Goal: Task Accomplishment & Management: Manage account settings

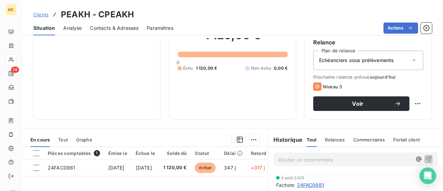
scroll to position [41, 0]
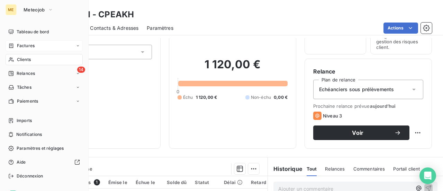
click at [23, 47] on span "Factures" at bounding box center [26, 46] width 18 height 6
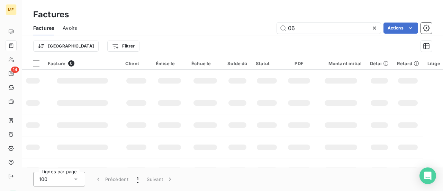
type input "0"
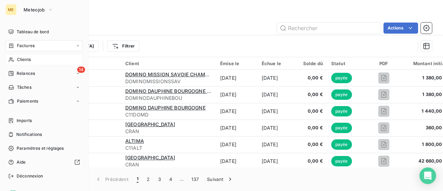
click at [25, 61] on span "Clients" at bounding box center [24, 59] width 14 height 6
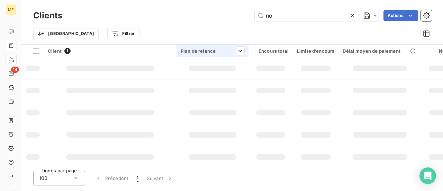
type input "n"
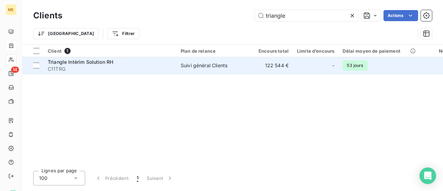
type input "triangle"
click at [204, 68] on div "Suivi général Clients" at bounding box center [204, 65] width 47 height 7
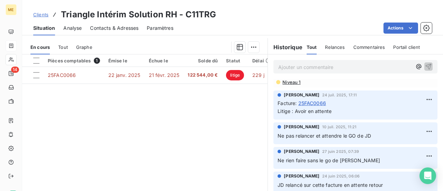
scroll to position [35, 0]
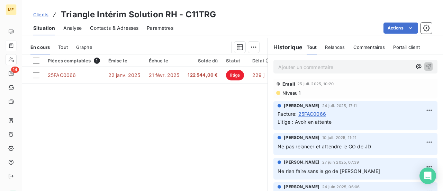
click at [312, 114] on span "25FAC0066" at bounding box center [313, 113] width 28 height 7
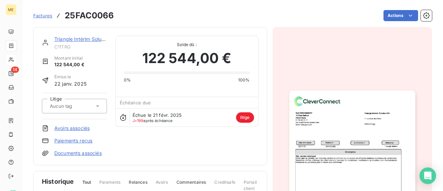
click at [311, 129] on img "button" at bounding box center [353, 179] width 126 height 178
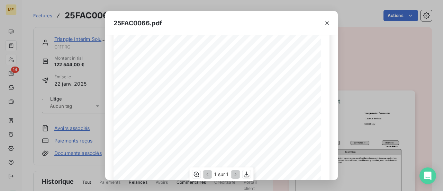
scroll to position [35, 0]
click at [323, 24] on button "button" at bounding box center [327, 23] width 11 height 11
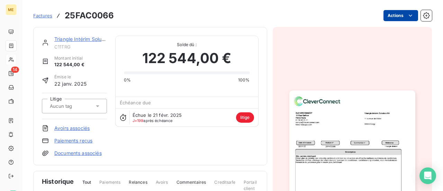
click at [401, 17] on html "ME 14 Factures 25FAC0066 Actions Triangle Intérim Solution RH C11TRG Montant in…" at bounding box center [221, 95] width 443 height 191
click at [421, 18] on html "ME 14 Factures 25FAC0066 Actions Triangle Intérim Solution RH C11TRG Montant in…" at bounding box center [221, 95] width 443 height 191
click at [423, 18] on icon "button" at bounding box center [426, 15] width 7 height 7
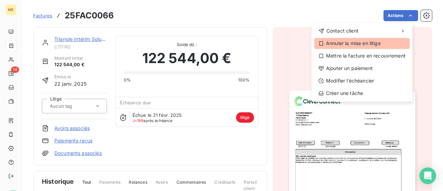
click at [376, 43] on div "Annuler la mise en litige" at bounding box center [362, 43] width 96 height 11
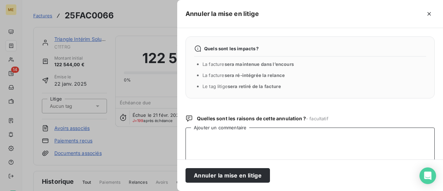
click at [227, 143] on textarea "Ajouter un commentaire" at bounding box center [310, 163] width 249 height 72
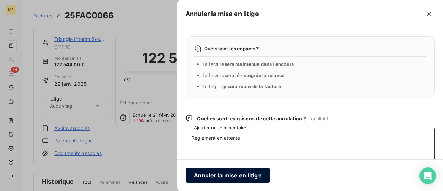
type textarea "Règlement en attente"
click at [231, 176] on button "Annuler la mise en litige" at bounding box center [228, 175] width 85 height 15
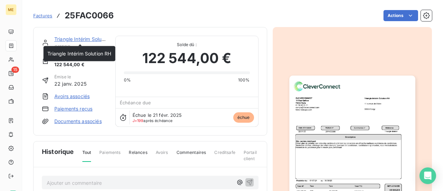
click at [74, 39] on link "Triangle Intérim Solution RH" at bounding box center [86, 39] width 64 height 6
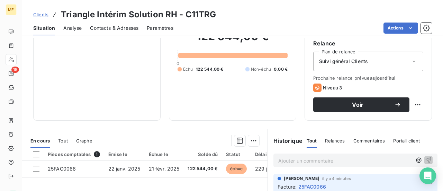
scroll to position [69, 0]
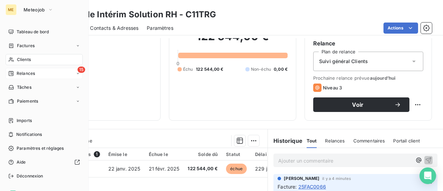
click at [33, 71] on span "Relances" at bounding box center [26, 73] width 18 height 6
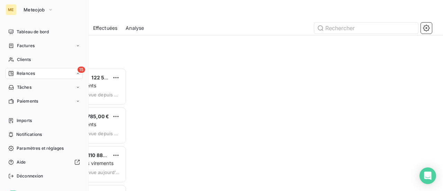
scroll to position [118, 88]
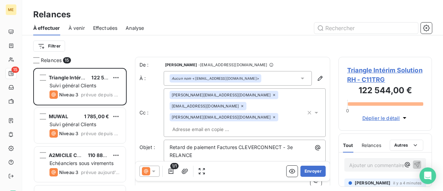
click at [154, 171] on icon at bounding box center [153, 171] width 3 height 2
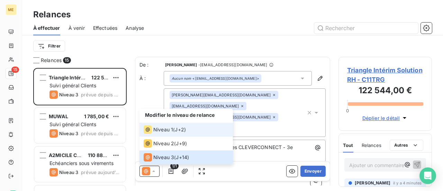
click at [164, 133] on span "Niveau 1" at bounding box center [163, 129] width 20 height 7
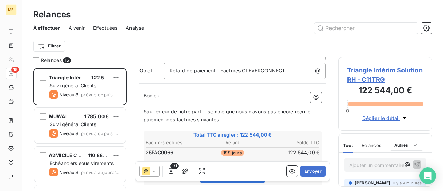
scroll to position [70, 0]
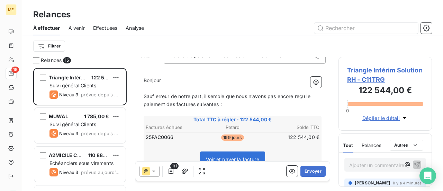
click at [385, 71] on span "Triangle Intérim Solution RH - C11TRG" at bounding box center [385, 74] width 76 height 19
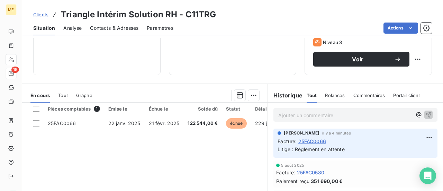
scroll to position [104, 0]
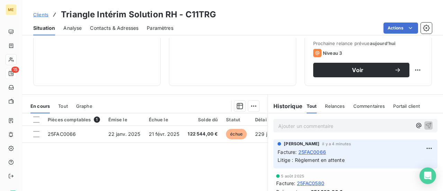
click at [340, 127] on p "Ajouter un commentaire ﻿" at bounding box center [345, 126] width 134 height 9
click at [425, 126] on icon "button" at bounding box center [428, 125] width 7 height 7
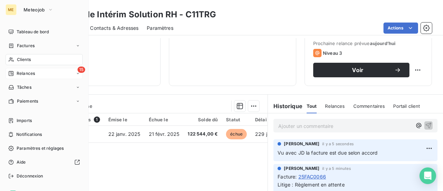
click at [29, 74] on span "Relances" at bounding box center [26, 73] width 18 height 6
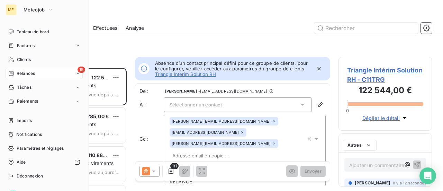
scroll to position [118, 88]
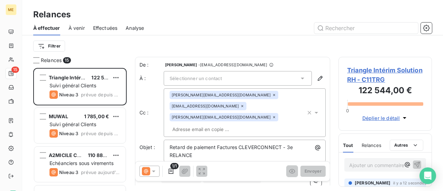
click at [153, 168] on icon at bounding box center [153, 171] width 7 height 7
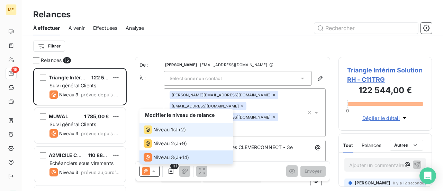
click at [176, 133] on div "Niveau 1 ( J+2 )" at bounding box center [165, 129] width 42 height 8
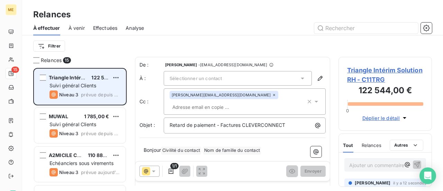
click at [94, 95] on span "prévue depuis 40 jours" at bounding box center [100, 95] width 39 height 6
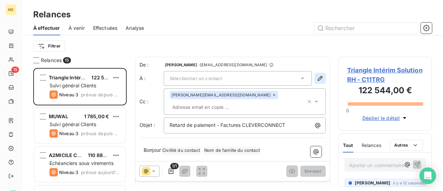
click at [320, 80] on button "button" at bounding box center [320, 78] width 11 height 11
click at [317, 79] on icon "button" at bounding box center [320, 78] width 7 height 7
click at [380, 71] on span "Triangle Intérim Solution RH - C11TRG" at bounding box center [385, 74] width 76 height 19
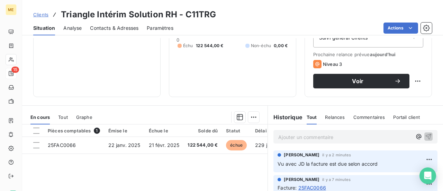
scroll to position [104, 0]
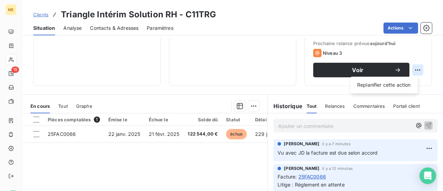
click at [412, 72] on html "ME 15 Clients Triangle Intérim Solution RH - C11TRG Situation Analyse Contacts …" at bounding box center [221, 95] width 443 height 191
click at [12, 75] on html "ME 15 Clients Triangle Intérim Solution RH - C11TRG Situation Analyse Contacts …" at bounding box center [221, 95] width 443 height 191
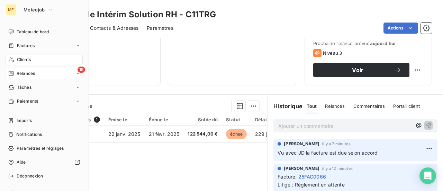
click at [27, 72] on span "Relances" at bounding box center [26, 73] width 18 height 6
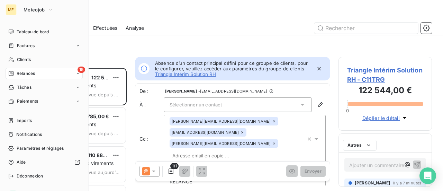
scroll to position [118, 88]
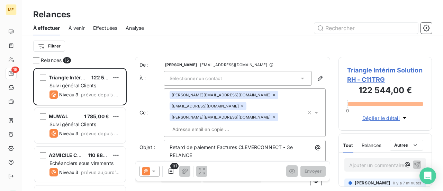
click at [152, 171] on icon at bounding box center [153, 171] width 7 height 7
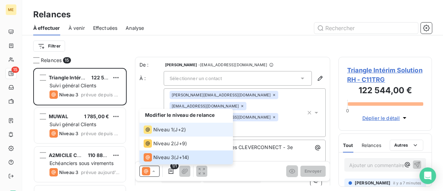
click at [167, 132] on span "Niveau 1" at bounding box center [163, 129] width 20 height 7
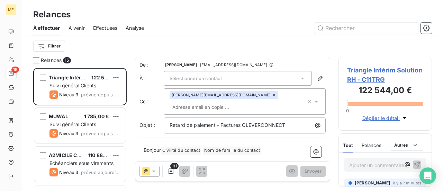
click at [367, 72] on span "Triangle Intérim Solution RH - C11TRG" at bounding box center [385, 74] width 76 height 19
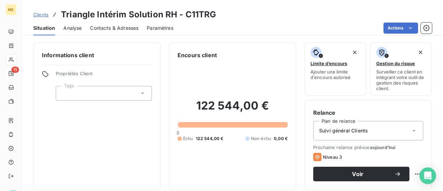
click at [121, 28] on span "Contacts & Adresses" at bounding box center [114, 28] width 48 height 7
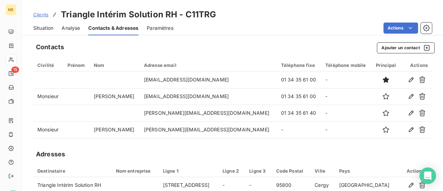
click at [49, 30] on span "Situation" at bounding box center [43, 28] width 20 height 7
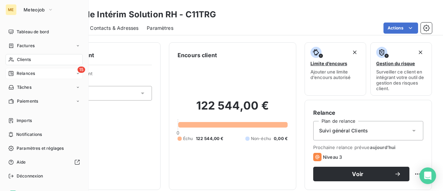
click at [25, 74] on span "Relances" at bounding box center [26, 73] width 18 height 6
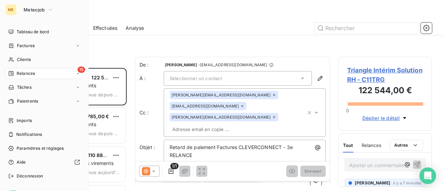
scroll to position [118, 88]
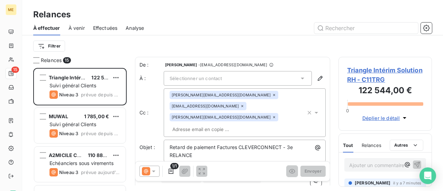
drag, startPoint x: 293, startPoint y: 78, endPoint x: 301, endPoint y: 80, distance: 8.4
click at [295, 79] on div "Sélectionner un contact" at bounding box center [238, 78] width 148 height 15
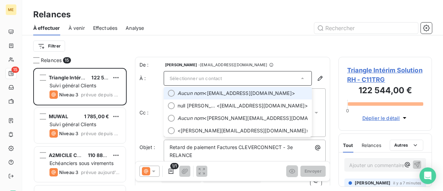
click at [266, 90] on span "Aucun nom <comptabilite@triangle.fr>" at bounding box center [243, 93] width 130 height 7
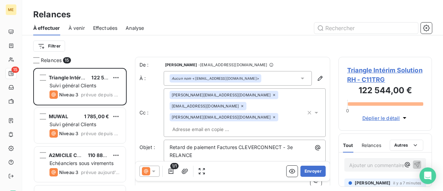
click at [152, 171] on icon at bounding box center [153, 171] width 7 height 7
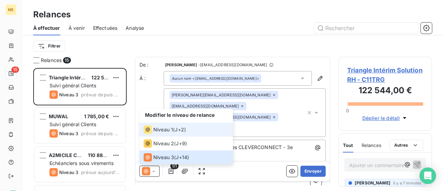
click at [176, 133] on span "J+2 )" at bounding box center [180, 129] width 11 height 7
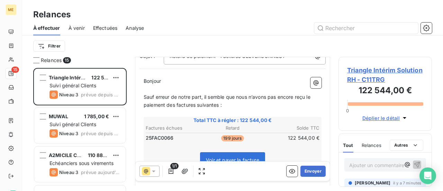
scroll to position [104, 0]
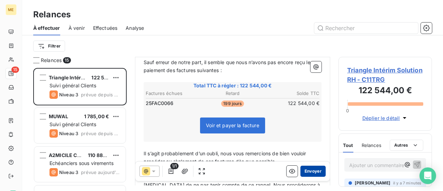
click at [304, 171] on button "Envoyer" at bounding box center [313, 171] width 25 height 11
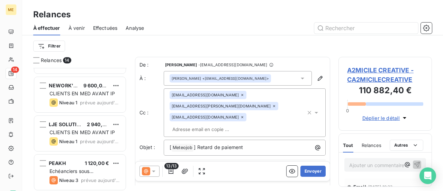
scroll to position [420, 0]
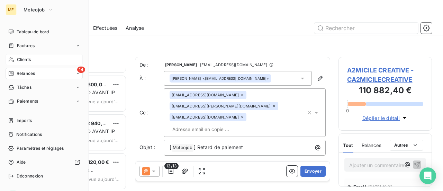
click at [28, 61] on span "Clients" at bounding box center [24, 59] width 14 height 6
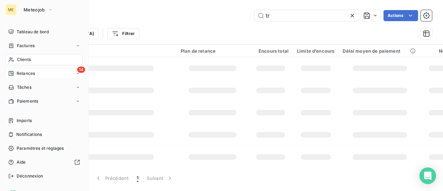
type input "t"
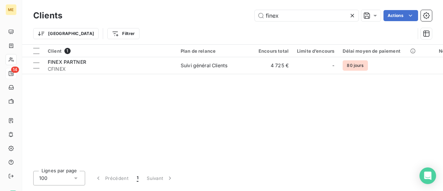
type input "finex"
click at [134, 74] on div "Client 1 Plan de relance Encours total Limite d’encours Délai moyen de paiement…" at bounding box center [232, 105] width 421 height 121
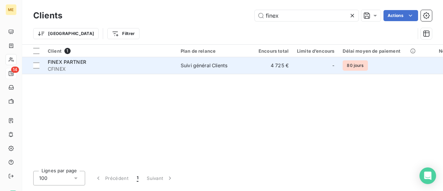
click at [127, 66] on span "CFINEX" at bounding box center [110, 68] width 125 height 7
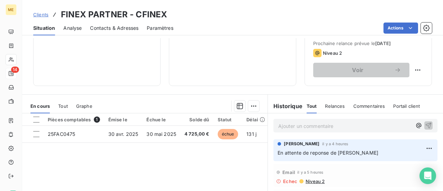
scroll to position [139, 0]
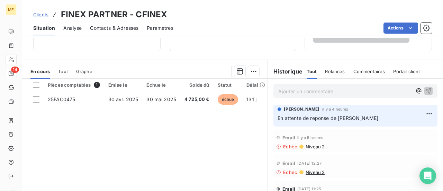
click at [303, 92] on p "Ajouter un commentaire ﻿" at bounding box center [345, 91] width 134 height 9
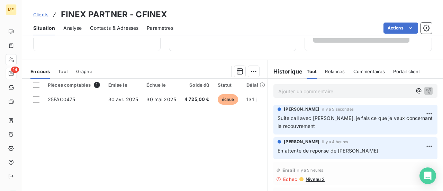
scroll to position [35, 0]
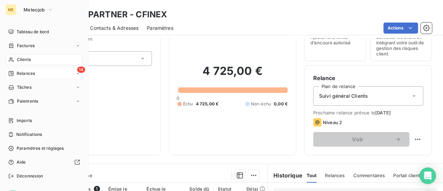
click at [35, 72] on div "14 Relances" at bounding box center [44, 73] width 77 height 11
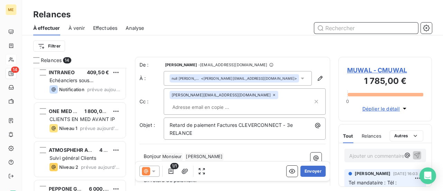
scroll to position [420, 0]
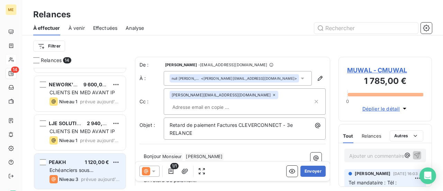
click at [91, 167] on div "Echéanciers sous prélèvements" at bounding box center [85, 170] width 71 height 7
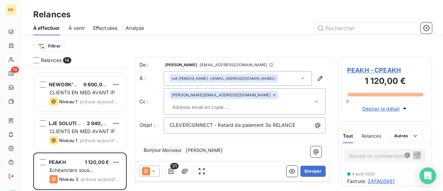
click at [368, 72] on span "PEAKH - CPEAKH" at bounding box center [385, 69] width 76 height 9
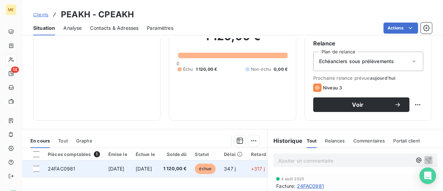
click at [187, 175] on td "1 120,00 €" at bounding box center [175, 168] width 32 height 17
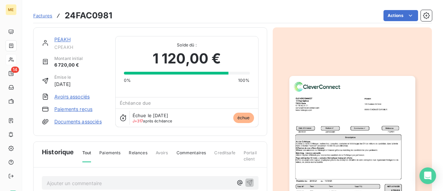
click at [77, 110] on link "Paiements reçus" at bounding box center [73, 109] width 38 height 7
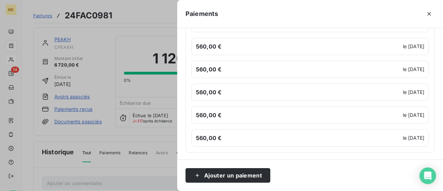
scroll to position [145, 0]
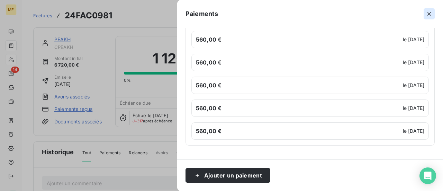
click at [428, 15] on icon "button" at bounding box center [429, 13] width 7 height 7
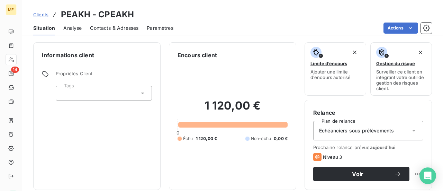
scroll to position [35, 0]
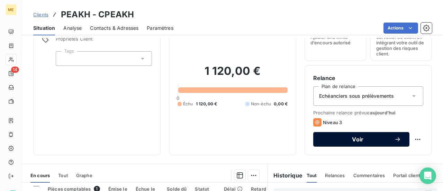
click at [369, 142] on div "Voir" at bounding box center [362, 139] width 80 height 7
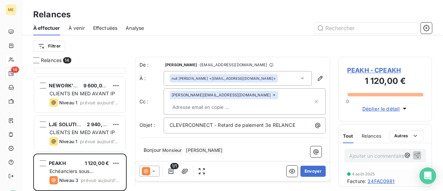
scroll to position [420, 0]
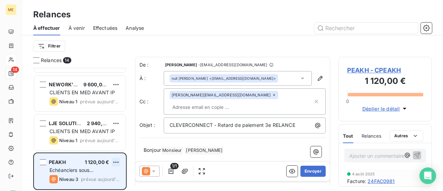
click at [115, 162] on html "ME 14 Relances À effectuer À venir Effectuées Analyse Filtrer Relances 14 ATMOS…" at bounding box center [221, 95] width 443 height 191
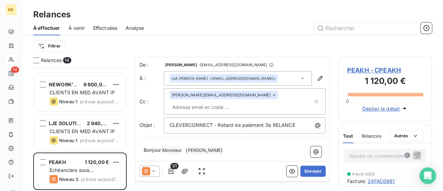
click at [191, 159] on html "ME 14 Relances À effectuer À venir Effectuées Analyse Filtrer Relances 14 ATMOS…" at bounding box center [221, 95] width 443 height 191
click at [154, 171] on icon at bounding box center [153, 171] width 3 height 2
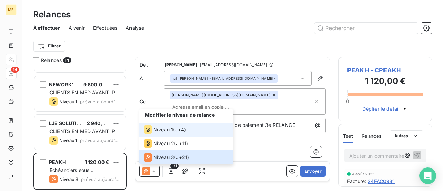
click at [176, 135] on li "Niveau 1 ( J+4 )" at bounding box center [187, 130] width 94 height 14
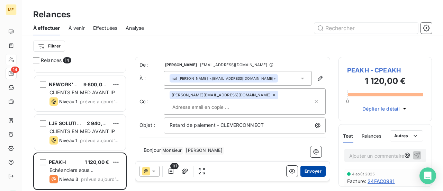
click at [310, 169] on button "Envoyer" at bounding box center [313, 171] width 25 height 11
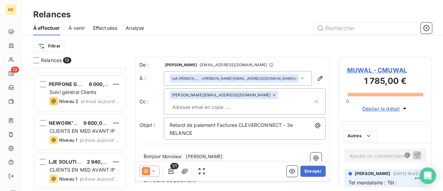
scroll to position [381, 0]
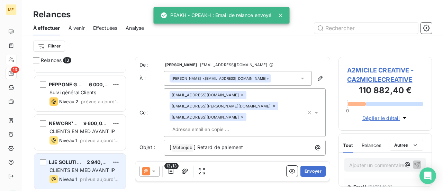
click at [85, 171] on div "CLIENTS EN MED AVANT IP" at bounding box center [85, 170] width 71 height 7
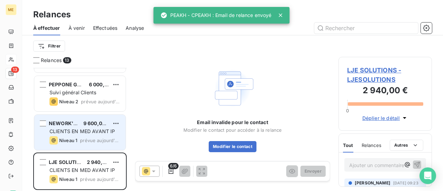
click at [98, 139] on span "prévue aujourd’hui" at bounding box center [100, 141] width 40 height 6
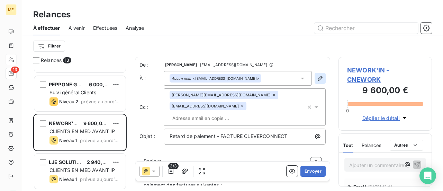
click at [317, 80] on icon "button" at bounding box center [320, 78] width 7 height 7
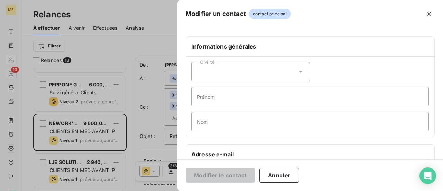
click at [299, 71] on icon at bounding box center [300, 72] width 3 height 2
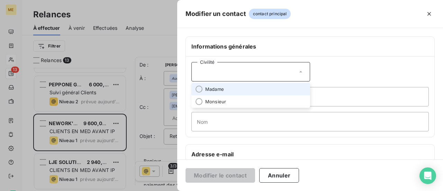
click at [255, 86] on li "Madame" at bounding box center [251, 89] width 119 height 12
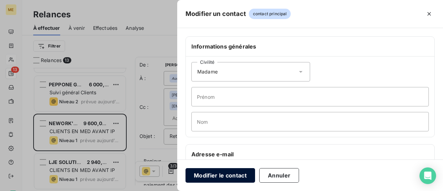
click at [212, 176] on button "Modifier le contact" at bounding box center [221, 175] width 70 height 15
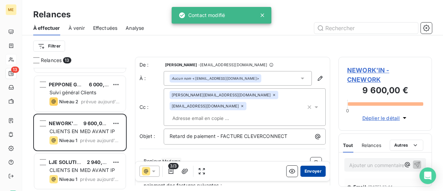
click at [308, 170] on button "Envoyer" at bounding box center [313, 171] width 25 height 11
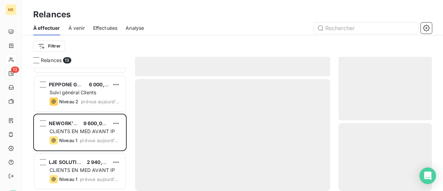
scroll to position [343, 0]
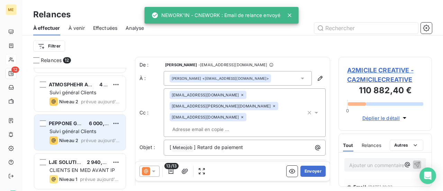
click at [62, 125] on span "PEPPONE GROUPE" at bounding box center [71, 123] width 45 height 6
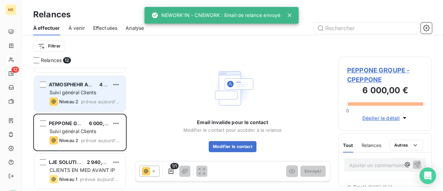
click at [74, 103] on span "Niveau 2" at bounding box center [68, 102] width 19 height 6
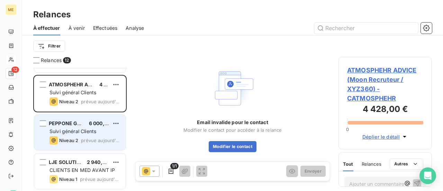
click at [82, 131] on span "Suivi général Clients" at bounding box center [73, 131] width 47 height 6
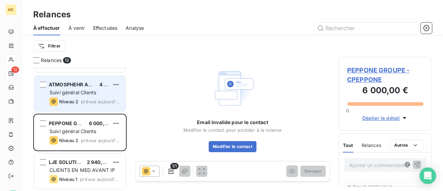
click at [89, 101] on span "prévue aujourd’hui" at bounding box center [100, 102] width 39 height 6
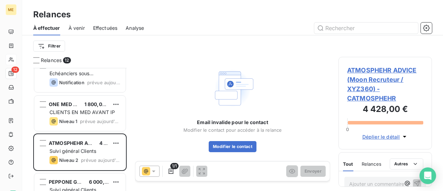
scroll to position [273, 0]
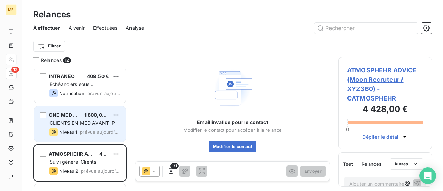
click at [90, 123] on span "CLIENTS EN MED AVANT IP" at bounding box center [82, 123] width 65 height 6
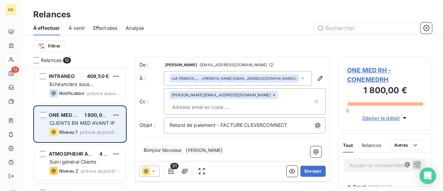
scroll to position [239, 0]
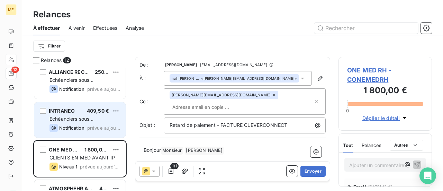
click at [94, 119] on span "Echéanciers sous prélèvements" at bounding box center [72, 122] width 44 height 13
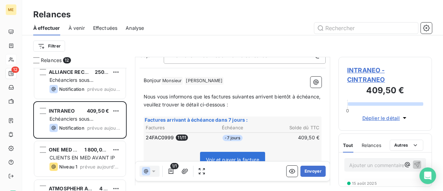
scroll to position [105, 0]
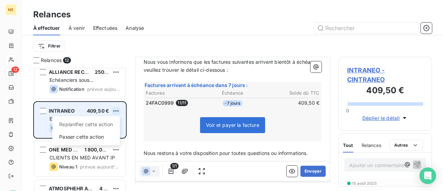
click at [117, 110] on html "ME 12 Relances À effectuer À venir Effectuées Analyse Filtrer Relances 12 LES F…" at bounding box center [221, 95] width 443 height 191
click at [94, 142] on div "Passer cette action" at bounding box center [86, 136] width 62 height 11
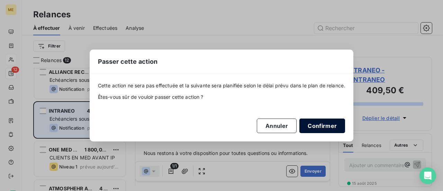
click at [323, 122] on button "Confirmer" at bounding box center [323, 125] width 46 height 15
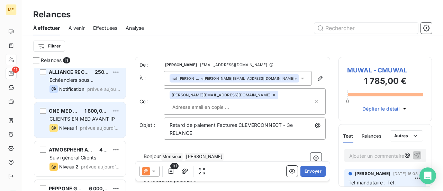
click at [100, 88] on span "prévue aujourd’hui" at bounding box center [103, 89] width 33 height 6
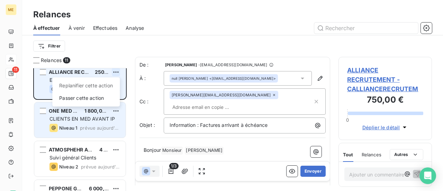
click at [115, 70] on html "ME 11 Relances À effectuer À venir Effectuées Analyse Filtrer Relances 11 LES F…" at bounding box center [221, 95] width 443 height 191
click at [106, 95] on div "Passer cette action" at bounding box center [86, 97] width 62 height 11
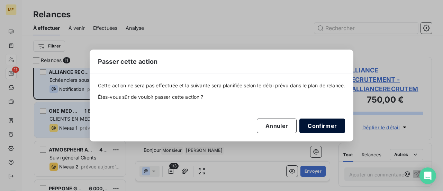
click at [315, 124] on button "Confirmer" at bounding box center [323, 125] width 46 height 15
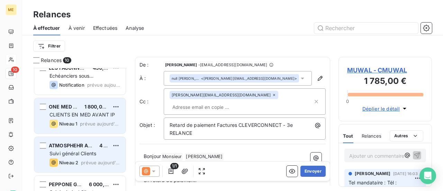
scroll to position [169, 0]
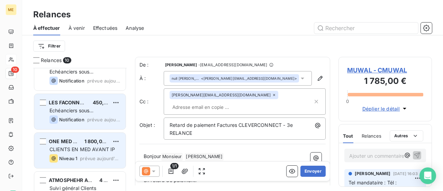
click at [89, 99] on div "LES FACONNEURS RH 450,00 €" at bounding box center [85, 102] width 71 height 6
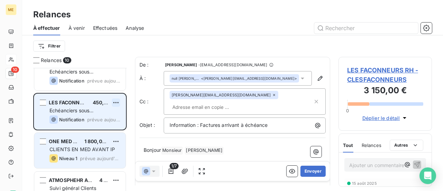
click at [115, 101] on html "ME 10 Relances À effectuer À venir Effectuées Analyse Filtrer Relances 10 MUWAL…" at bounding box center [221, 95] width 443 height 191
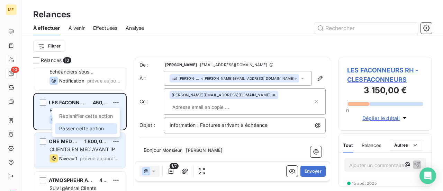
click at [97, 127] on div "Passer cette action" at bounding box center [86, 128] width 62 height 11
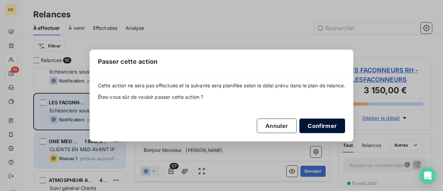
click at [320, 126] on button "Confirmer" at bounding box center [323, 125] width 46 height 15
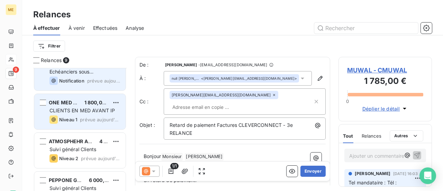
click at [96, 85] on div "AFA2C 833,33 € Echéanciers sous prélèvements Notification prévue aujourd’hui" at bounding box center [79, 72] width 91 height 35
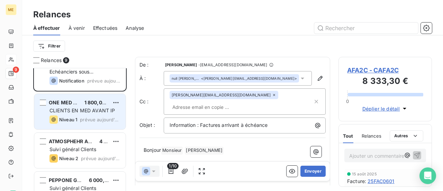
scroll to position [135, 0]
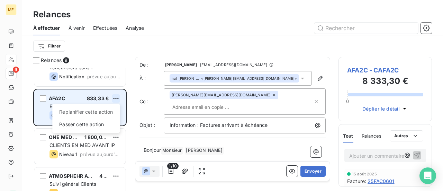
click at [118, 99] on html "ME 9 Relances À effectuer À venir Effectuées Analyse Filtrer Relances 9 MUWAL 1…" at bounding box center [221, 95] width 443 height 191
click at [96, 122] on div "Passer cette action" at bounding box center [86, 124] width 62 height 11
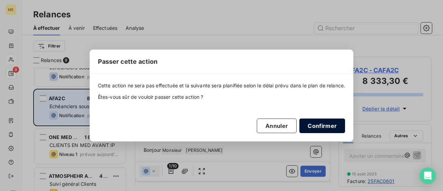
click at [312, 123] on button "Confirmer" at bounding box center [323, 125] width 46 height 15
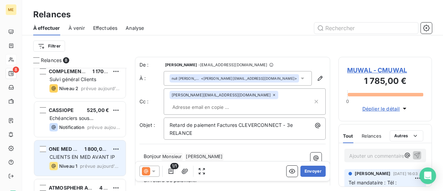
scroll to position [65, 0]
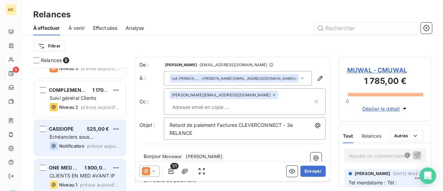
click at [98, 133] on div "Echéanciers sous prélèvements" at bounding box center [85, 136] width 71 height 7
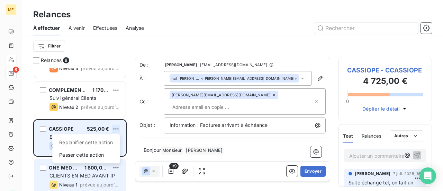
click at [113, 128] on html "ME 8 Relances À effectuer À venir Effectuées Analyse Filtrer Relances 8 MUWAL 1…" at bounding box center [221, 95] width 443 height 191
click at [98, 153] on div "Passer cette action" at bounding box center [86, 154] width 62 height 11
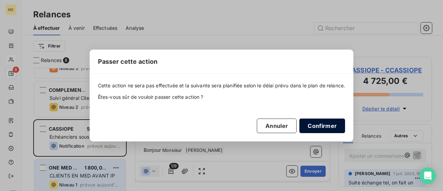
click at [325, 127] on button "Confirmer" at bounding box center [323, 125] width 46 height 15
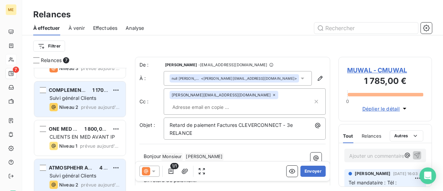
click at [109, 104] on div "Niveau 2 prévue aujourd’hui" at bounding box center [85, 107] width 71 height 8
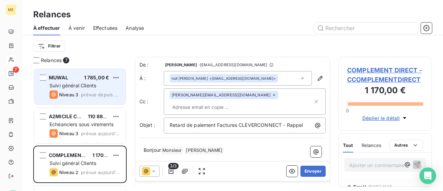
click at [77, 85] on span "Suivi général Clients" at bounding box center [73, 85] width 47 height 6
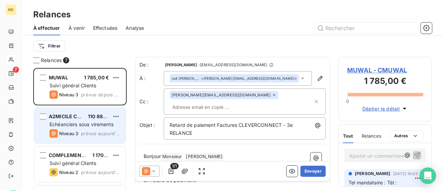
click at [70, 126] on span "Echéanciers sous virements" at bounding box center [82, 124] width 64 height 6
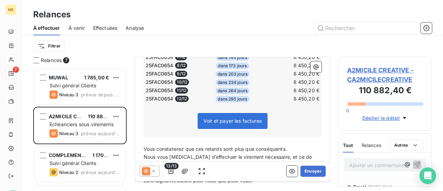
scroll to position [277, 0]
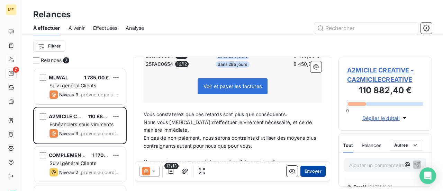
click at [305, 174] on button "Envoyer" at bounding box center [313, 171] width 25 height 11
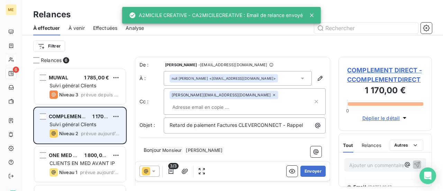
click at [79, 132] on div "Niveau 2 prévue aujourd’hui" at bounding box center [85, 133] width 71 height 8
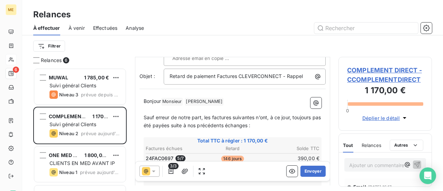
scroll to position [35, 0]
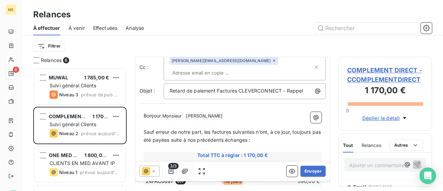
click at [156, 170] on icon at bounding box center [153, 171] width 7 height 7
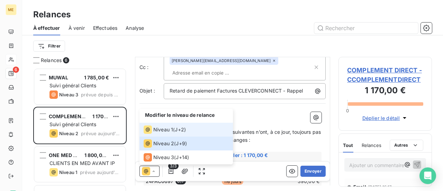
click at [170, 133] on div "Niveau 1" at bounding box center [158, 129] width 29 height 8
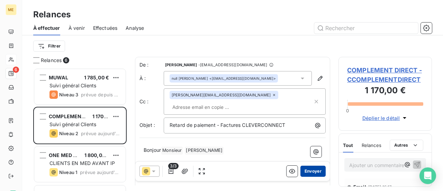
click at [308, 173] on button "Envoyer" at bounding box center [313, 171] width 25 height 11
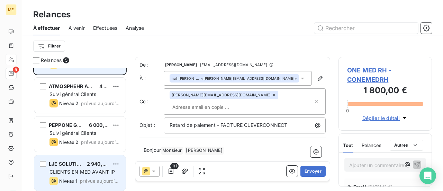
scroll to position [71, 0]
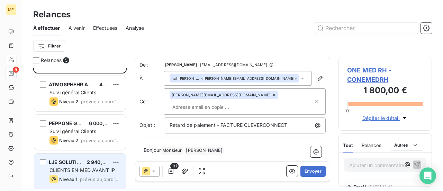
click at [85, 170] on span "CLIENTS EN MED AVANT IP" at bounding box center [82, 170] width 65 height 6
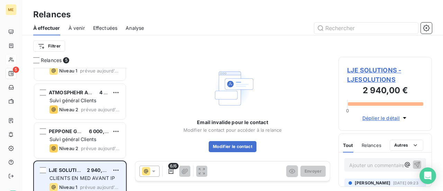
scroll to position [71, 0]
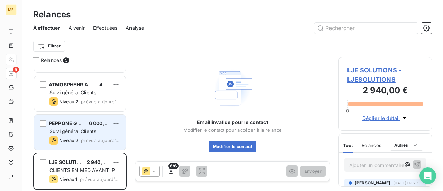
click at [91, 142] on span "prévue aujourd’hui" at bounding box center [100, 141] width 39 height 6
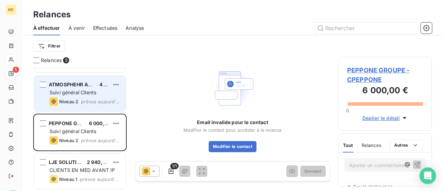
click at [91, 89] on span "Suivi général Clients" at bounding box center [73, 92] width 47 height 6
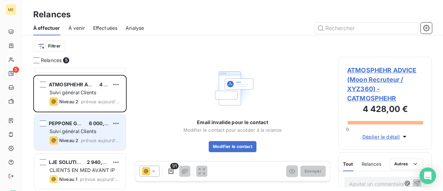
scroll to position [36, 0]
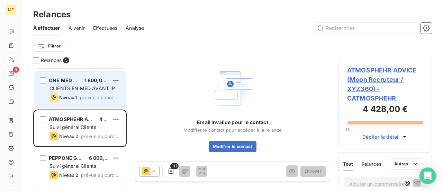
click at [87, 91] on div "ONE MED RH 1 800,00 € CLIENTS EN MED AVANT IP Niveau 1 prévue aujourd’hui" at bounding box center [79, 89] width 91 height 35
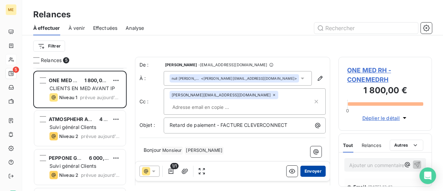
click at [310, 172] on button "Envoyer" at bounding box center [313, 171] width 25 height 11
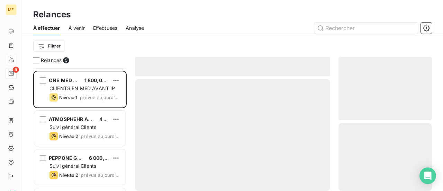
scroll to position [32, 0]
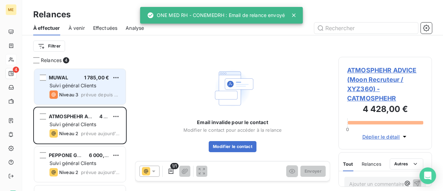
click at [87, 92] on span "prévue depuis 5 jours" at bounding box center [100, 95] width 39 height 6
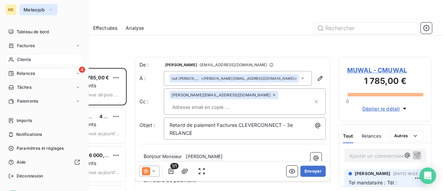
click at [39, 11] on span "Meteojob" at bounding box center [34, 10] width 21 height 6
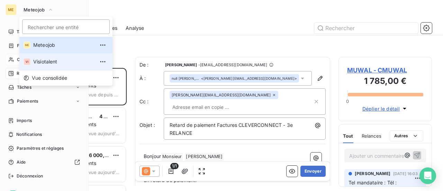
click at [36, 61] on span "Visiotalent" at bounding box center [63, 61] width 61 height 7
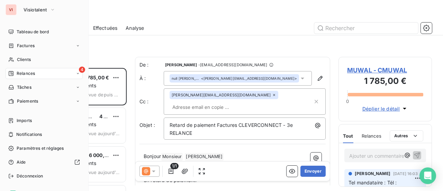
scroll to position [118, 88]
